Goal: Information Seeking & Learning: Learn about a topic

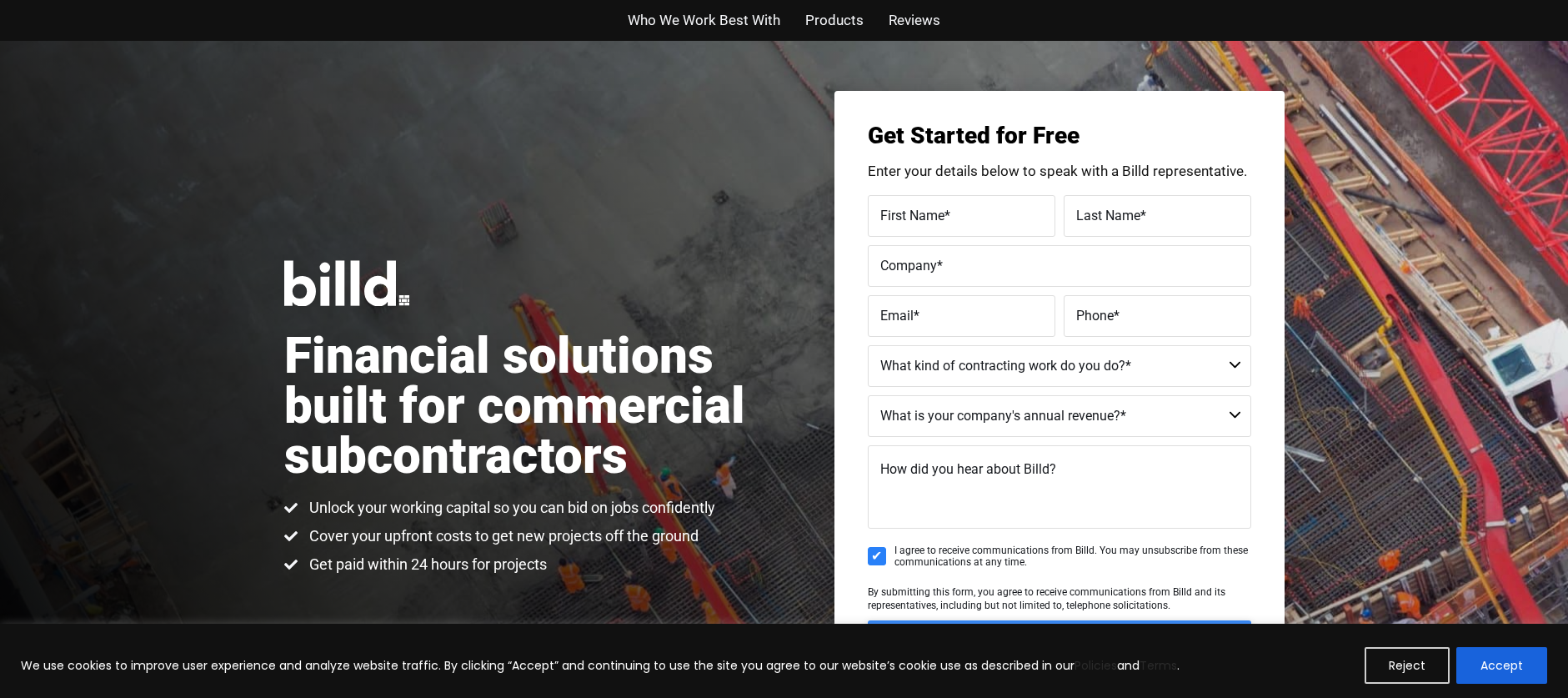
click at [836, 18] on span "Products" at bounding box center [835, 21] width 58 height 24
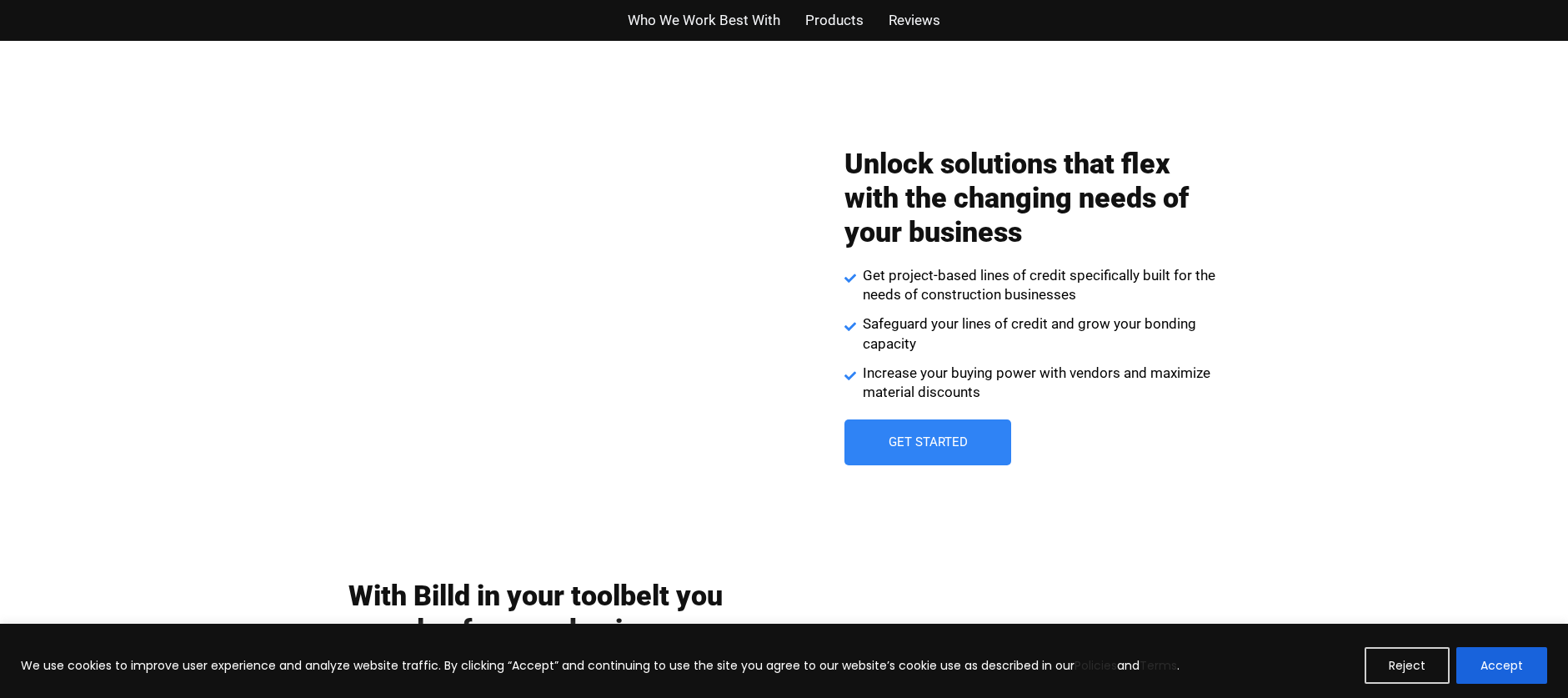
scroll to position [2212, 0]
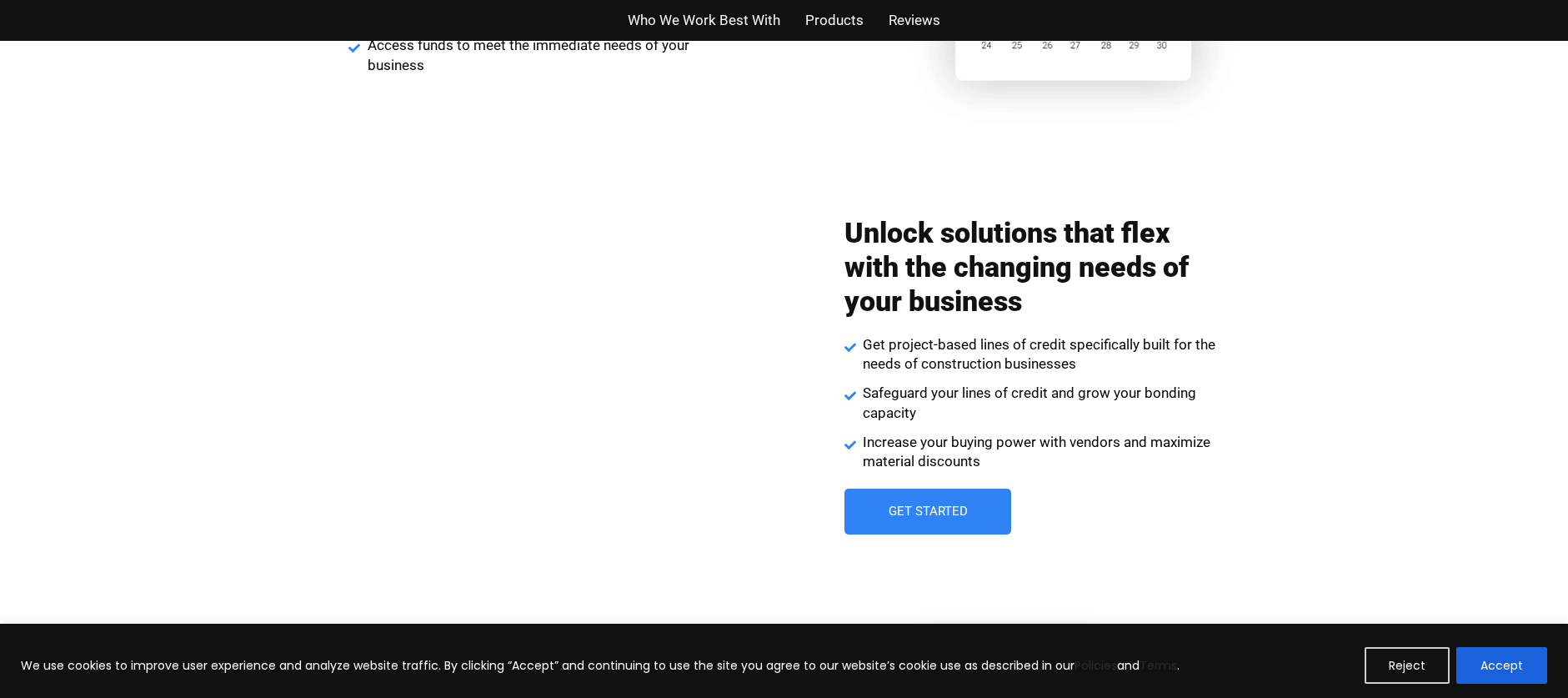
scroll to position [2212, 0]
